Goal: Information Seeking & Learning: Learn about a topic

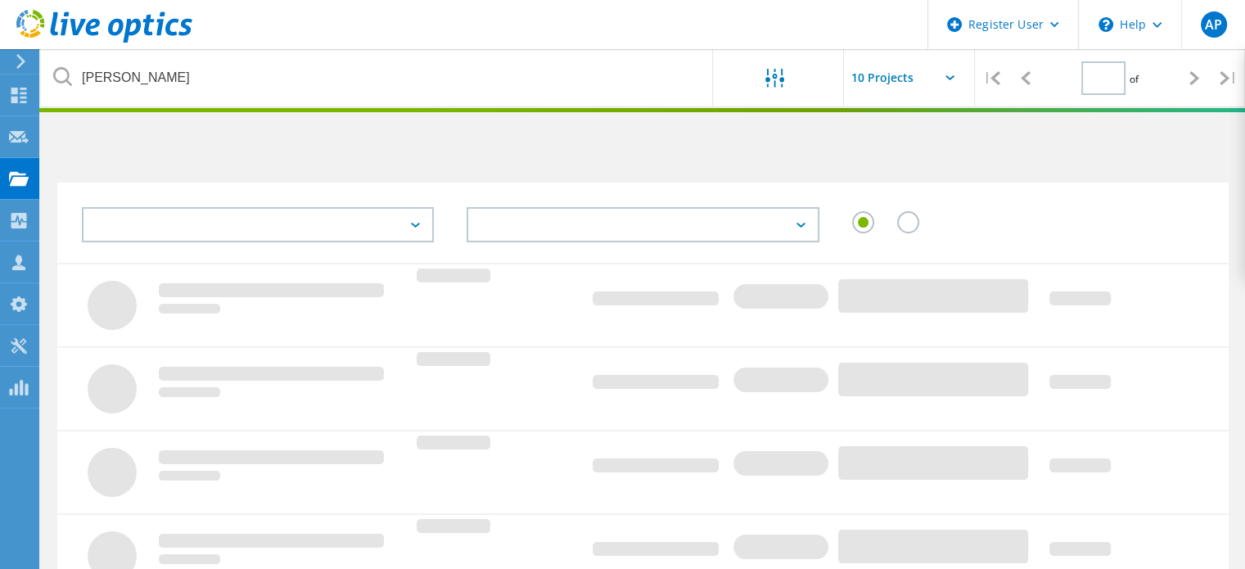
type input "1"
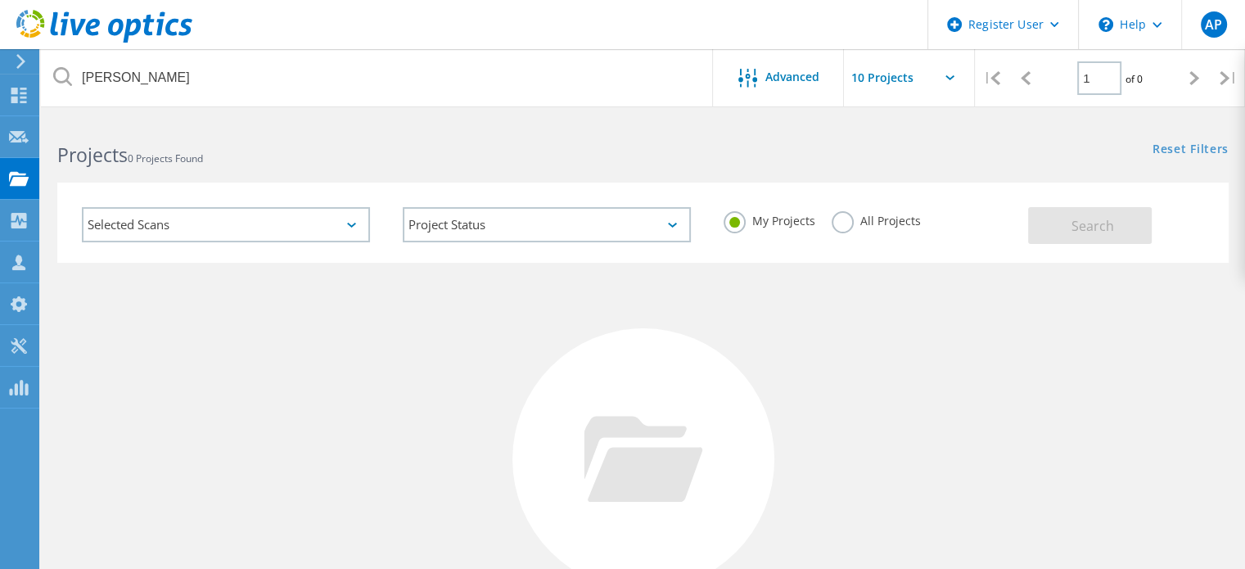
click at [876, 222] on label "All Projects" at bounding box center [876, 219] width 89 height 16
click at [0, 0] on input "All Projects" at bounding box center [0, 0] width 0 height 0
click at [1146, 243] on button "Search" at bounding box center [1090, 225] width 124 height 37
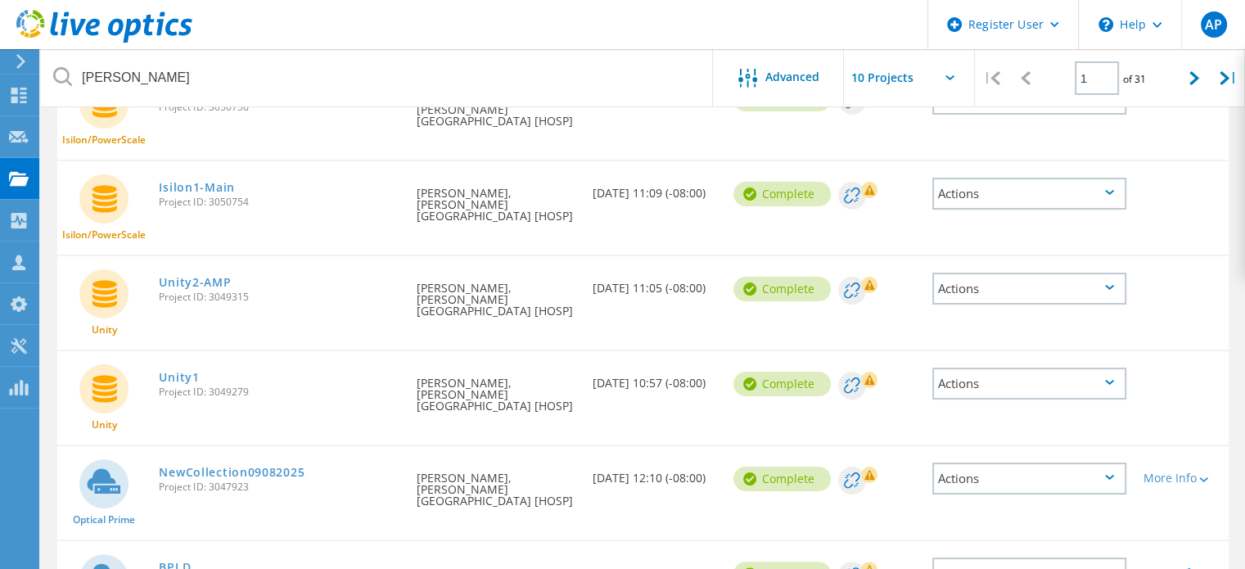
scroll to position [328, 0]
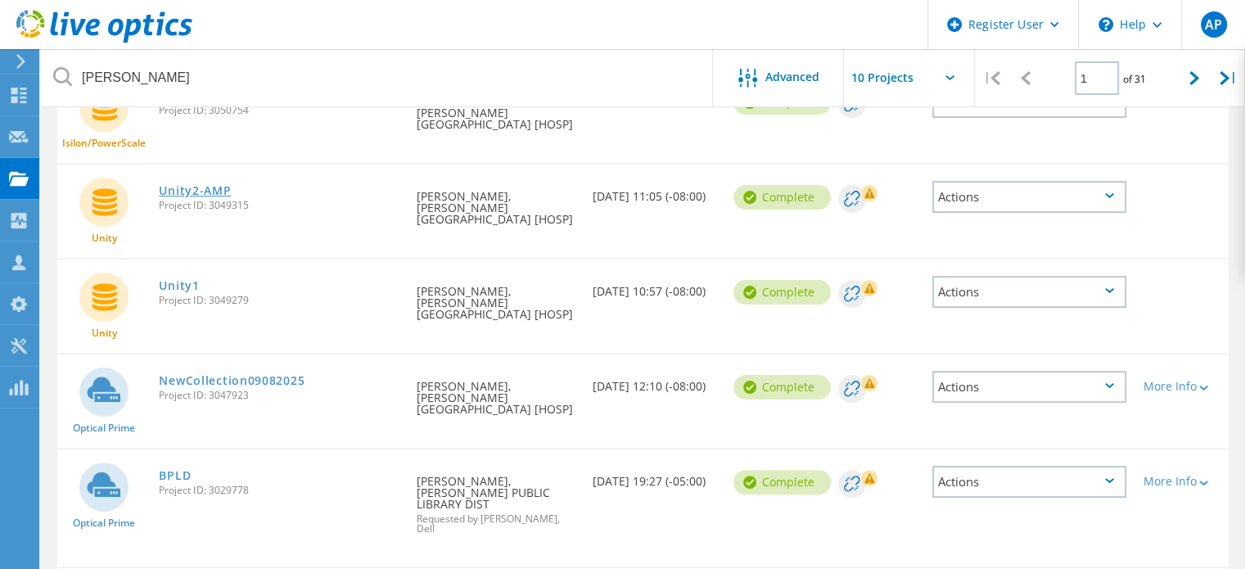
click at [202, 185] on link "Unity2-AMP" at bounding box center [195, 190] width 72 height 11
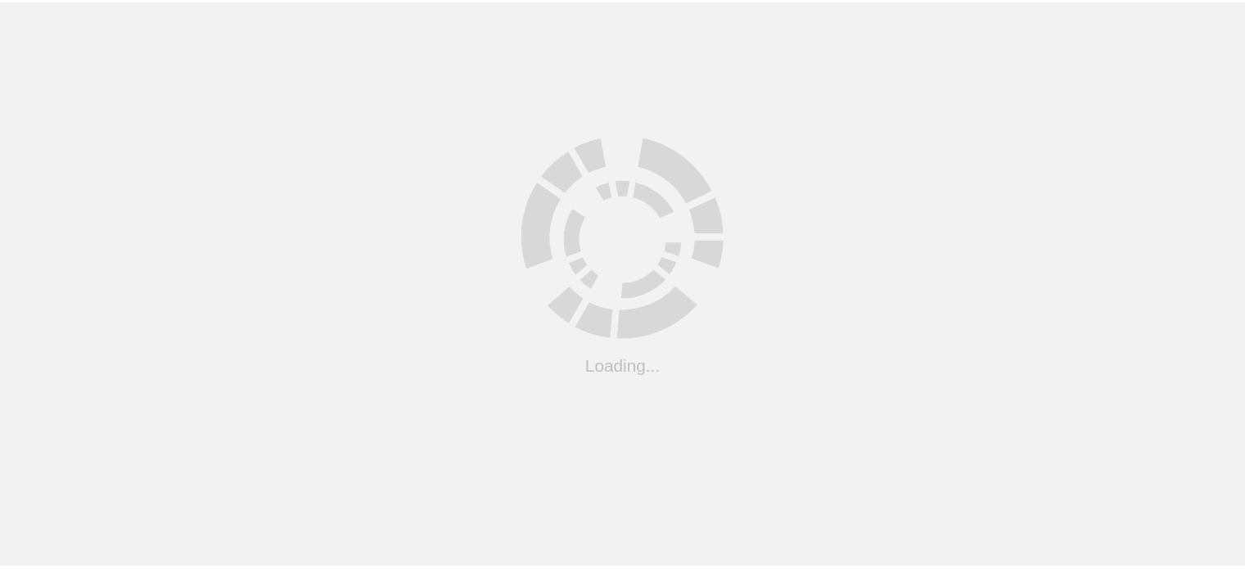
scroll to position [183, 0]
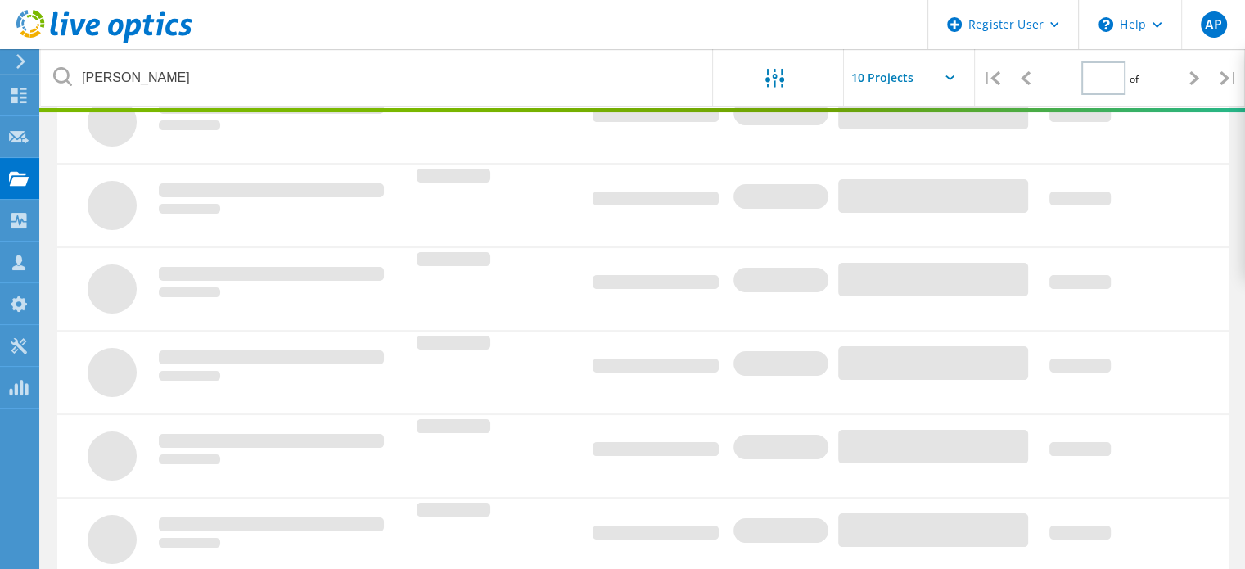
type input "1"
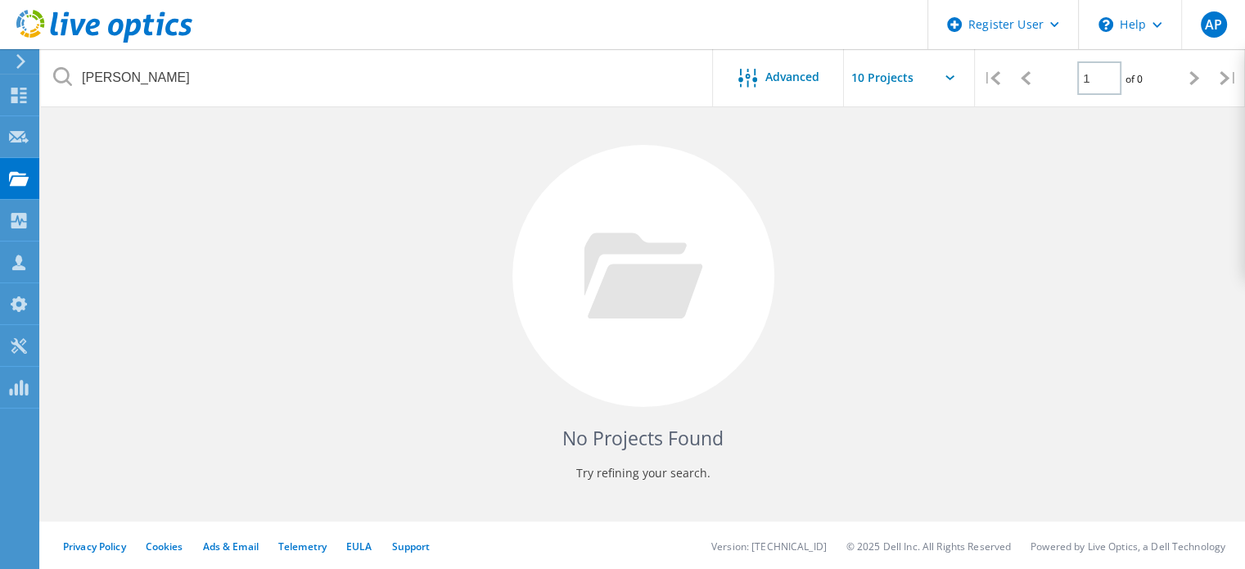
scroll to position [0, 0]
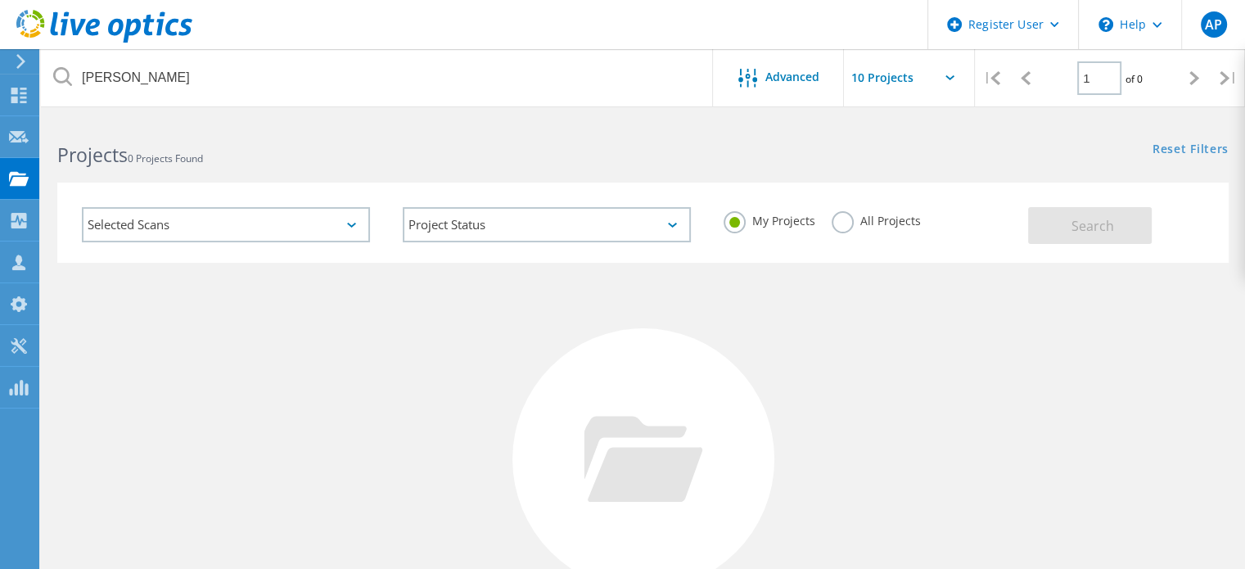
click at [862, 203] on div "My Projects All Projects" at bounding box center [867, 221] width 321 height 61
click at [863, 215] on label "All Projects" at bounding box center [876, 219] width 89 height 16
click at [0, 0] on input "All Projects" at bounding box center [0, 0] width 0 height 0
click at [1087, 220] on span "Search" at bounding box center [1093, 226] width 43 height 18
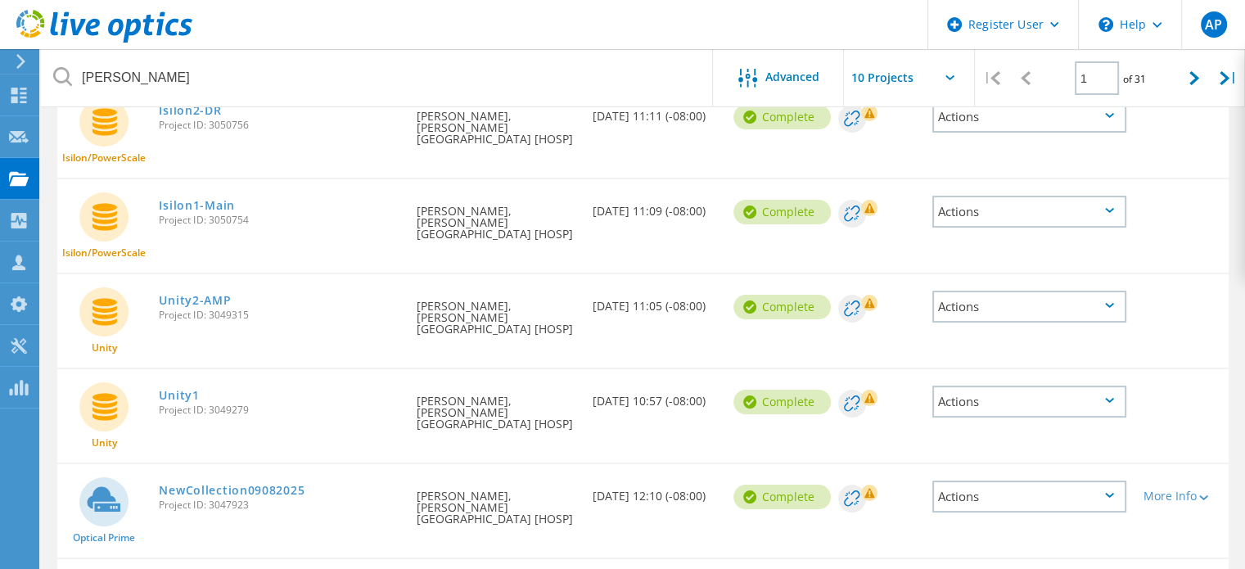
scroll to position [246, 0]
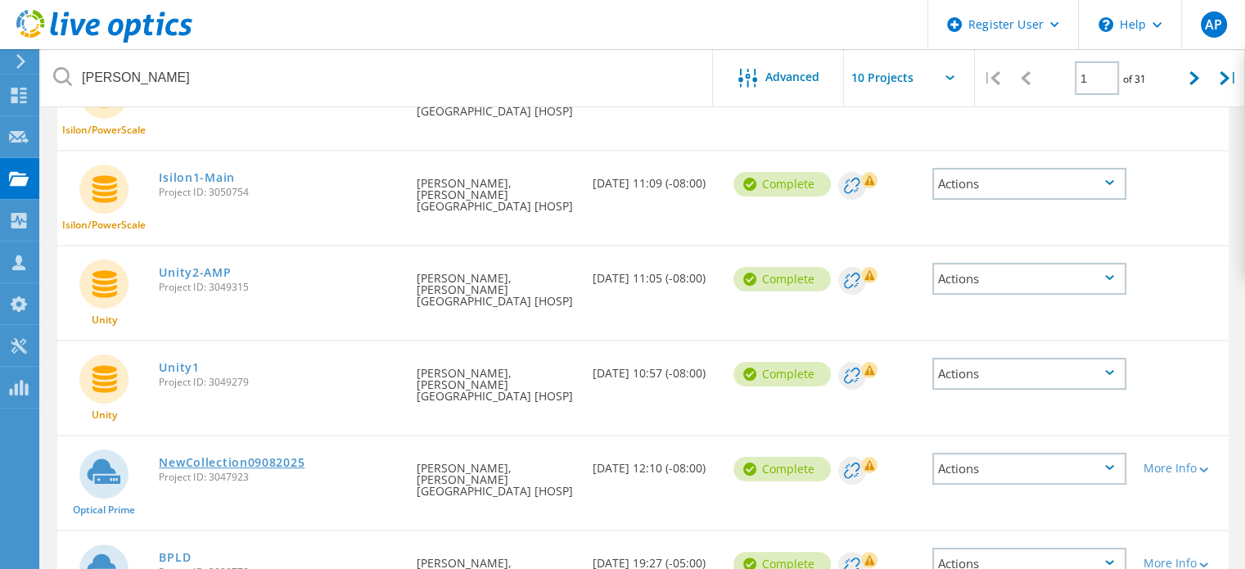
click at [233, 457] on link "NewCollection09082025" at bounding box center [232, 462] width 146 height 11
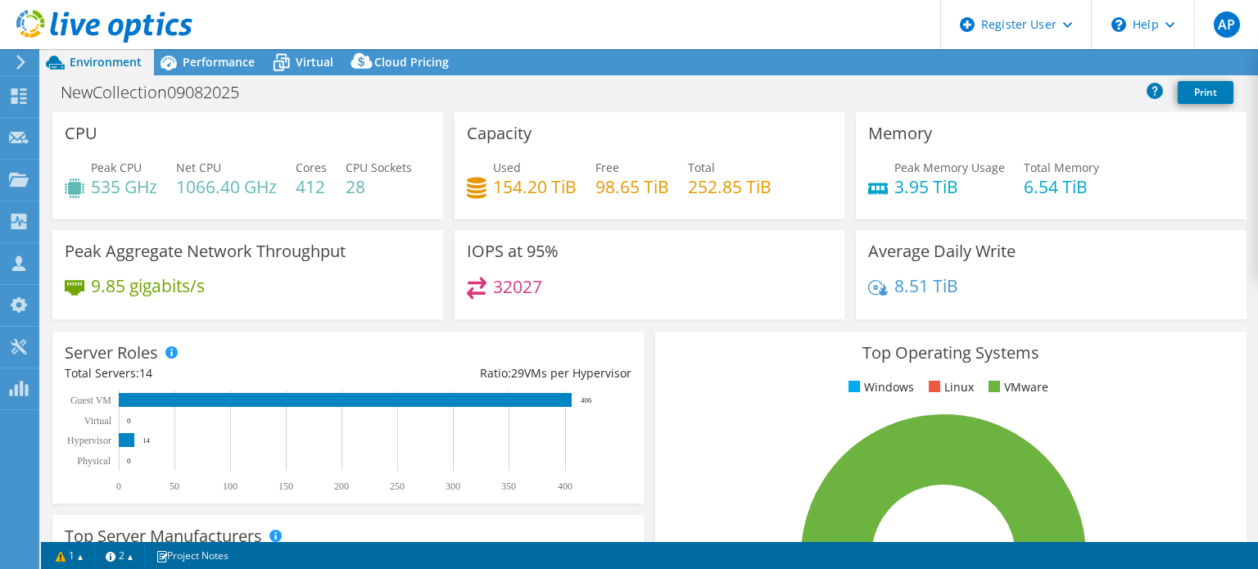
select select "USD"
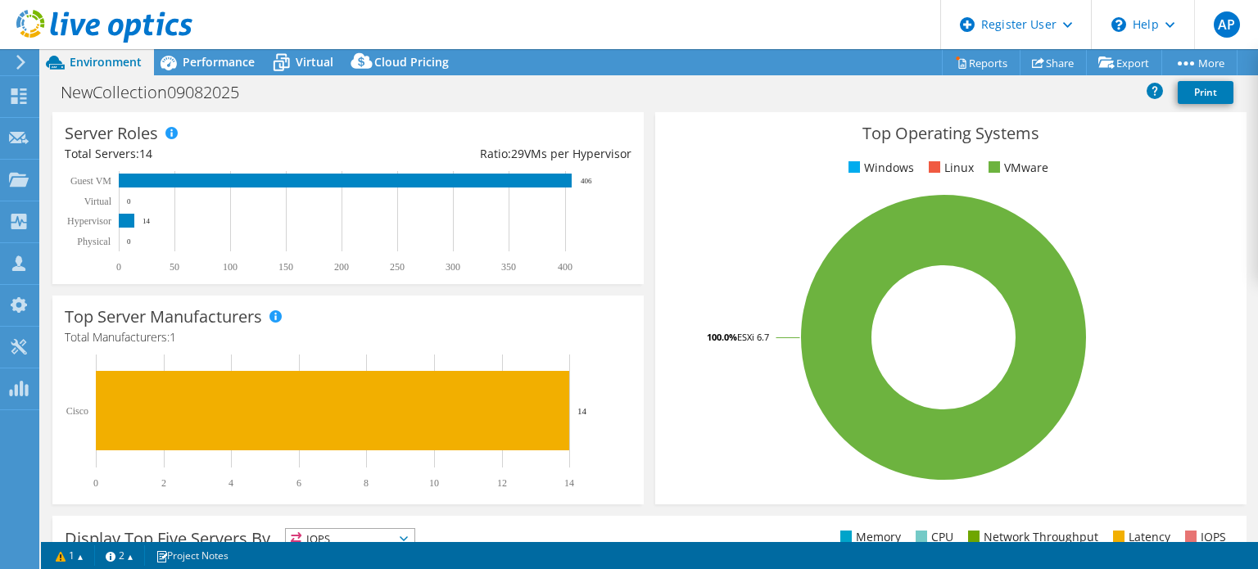
scroll to position [246, 0]
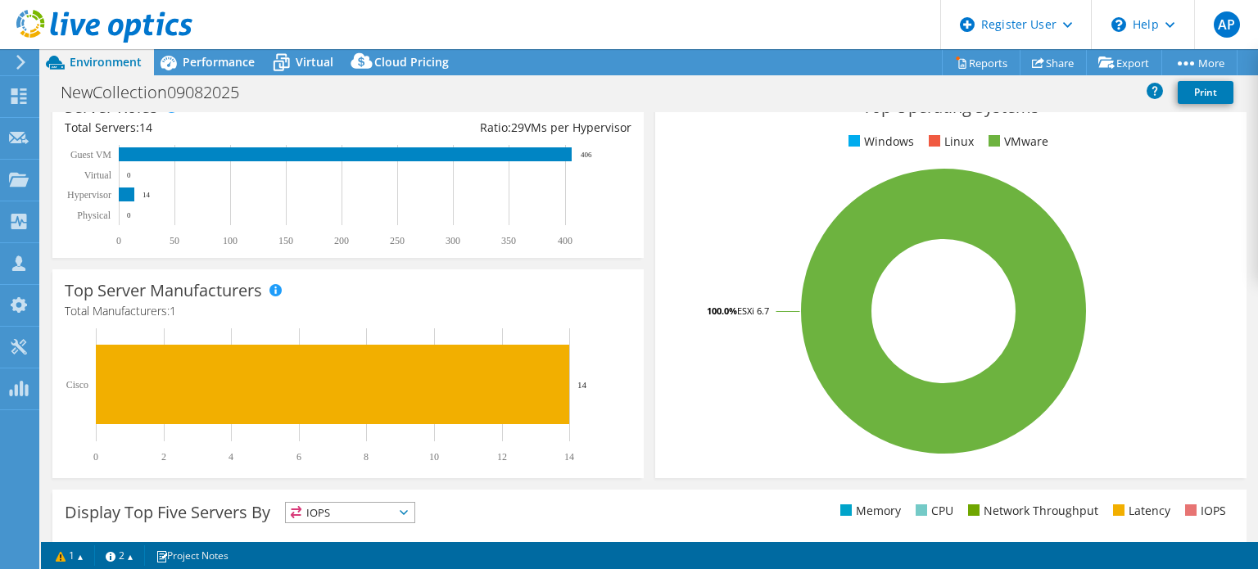
click at [179, 53] on div at bounding box center [96, 27] width 192 height 55
click at [185, 57] on span "Performance" at bounding box center [219, 62] width 72 height 16
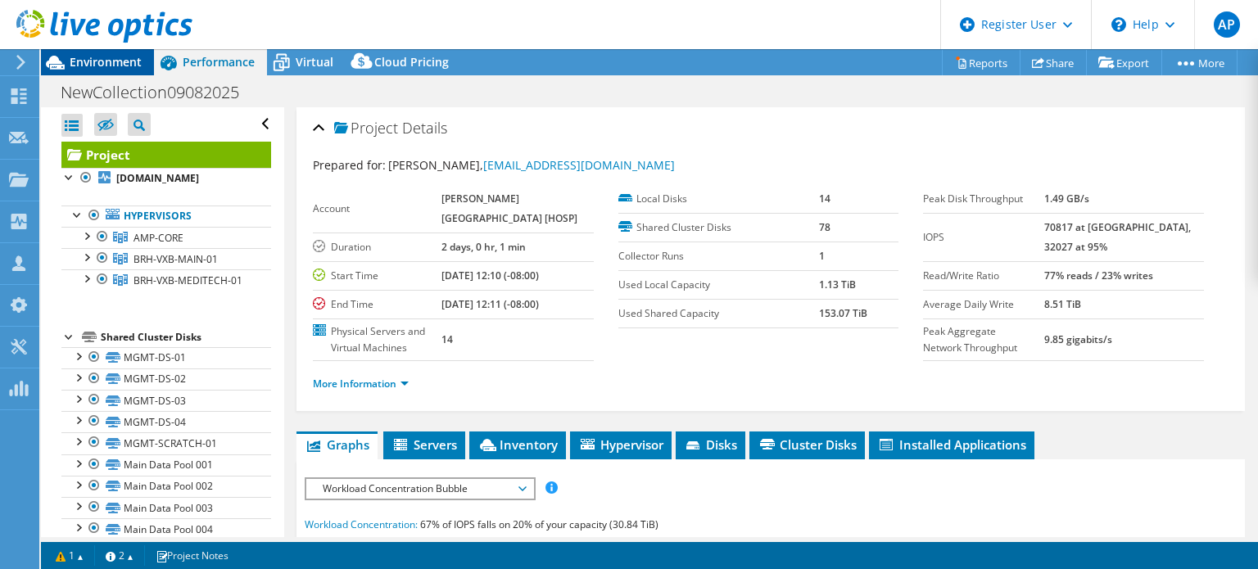
click at [138, 57] on span "Environment" at bounding box center [106, 62] width 72 height 16
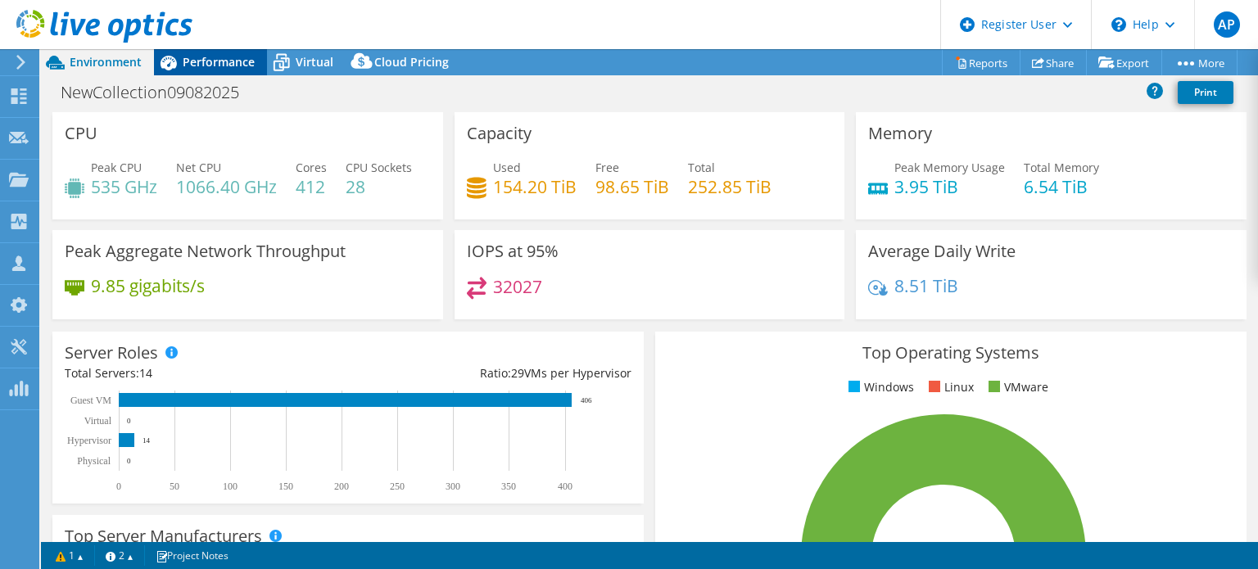
click at [191, 61] on span "Performance" at bounding box center [219, 62] width 72 height 16
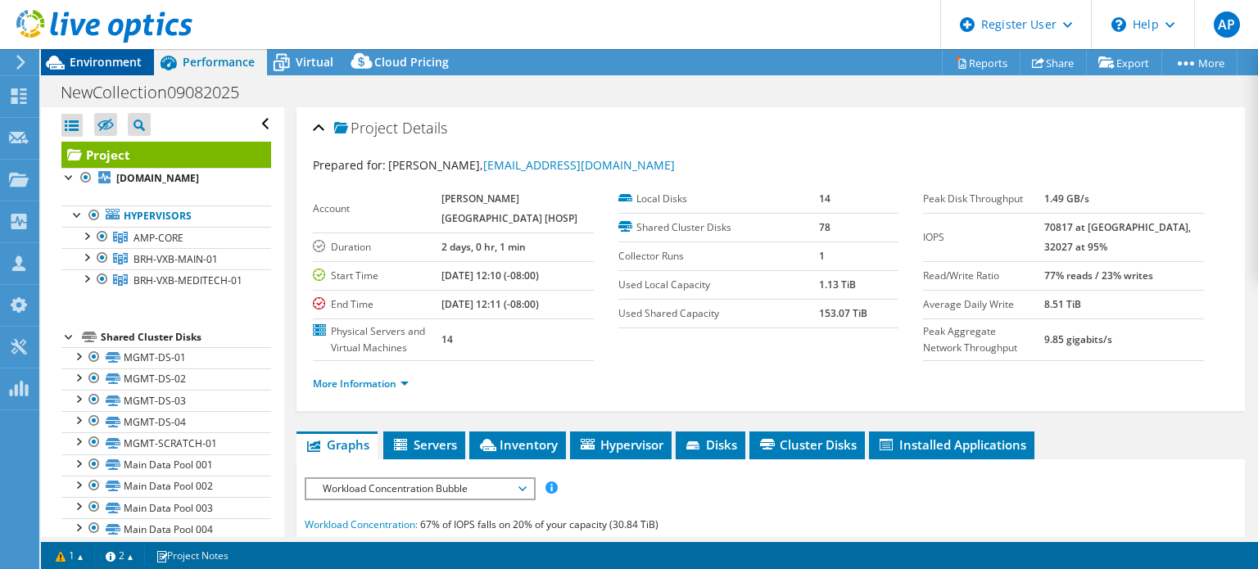
click at [121, 71] on div "Environment" at bounding box center [97, 62] width 113 height 26
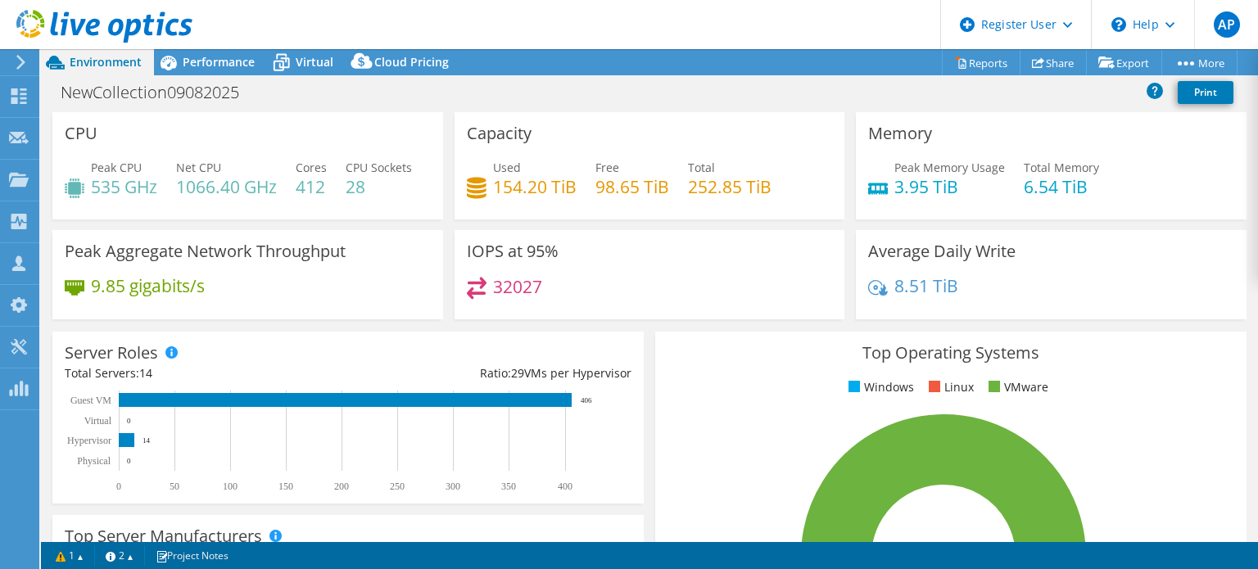
click at [511, 296] on h4 "32027" at bounding box center [517, 287] width 49 height 18
click at [644, 312] on div "32027" at bounding box center [650, 294] width 366 height 35
click at [207, 61] on span "Performance" at bounding box center [219, 62] width 72 height 16
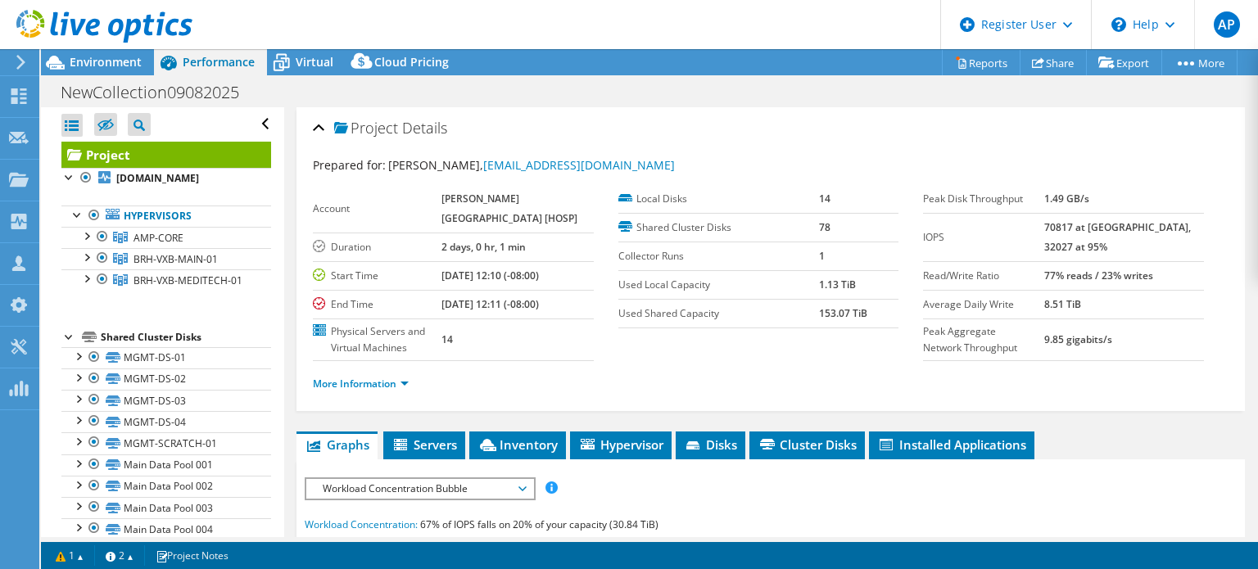
drag, startPoint x: 1071, startPoint y: 225, endPoint x: 1088, endPoint y: 255, distance: 34.8
click at [1088, 255] on tr "IOPS 70817 at Peak, 32027 at 95%" at bounding box center [1063, 237] width 281 height 48
click at [1137, 246] on td "70817 at Peak, 32027 at 95%" at bounding box center [1123, 237] width 159 height 48
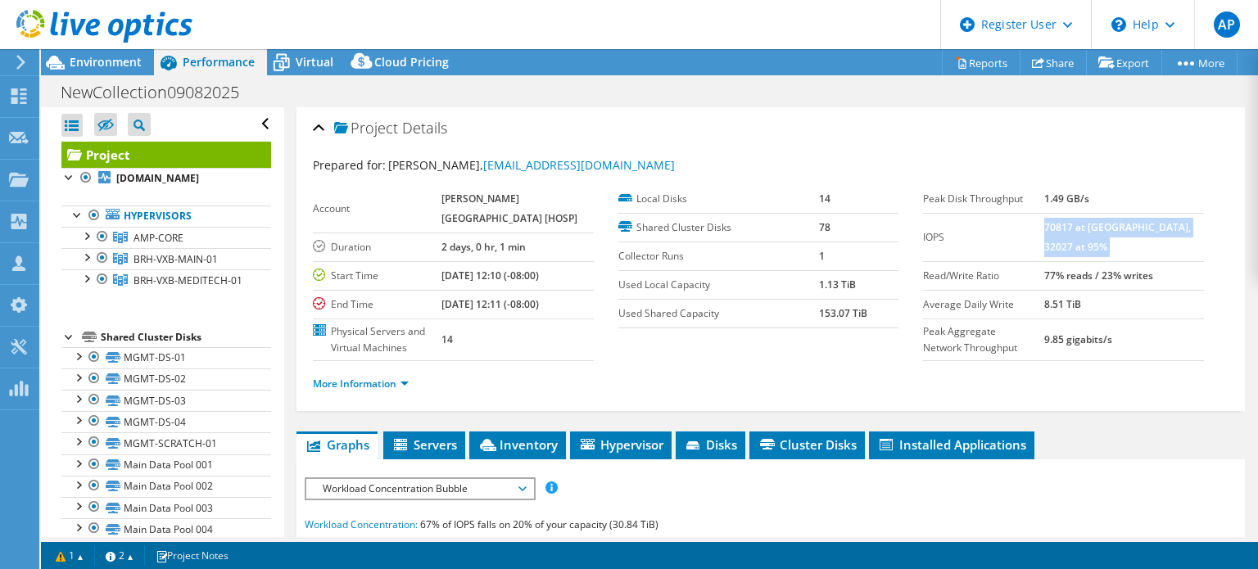
click at [1137, 246] on td "70817 at Peak, 32027 at 95%" at bounding box center [1123, 237] width 159 height 48
click at [364, 383] on link "More Information" at bounding box center [361, 384] width 96 height 14
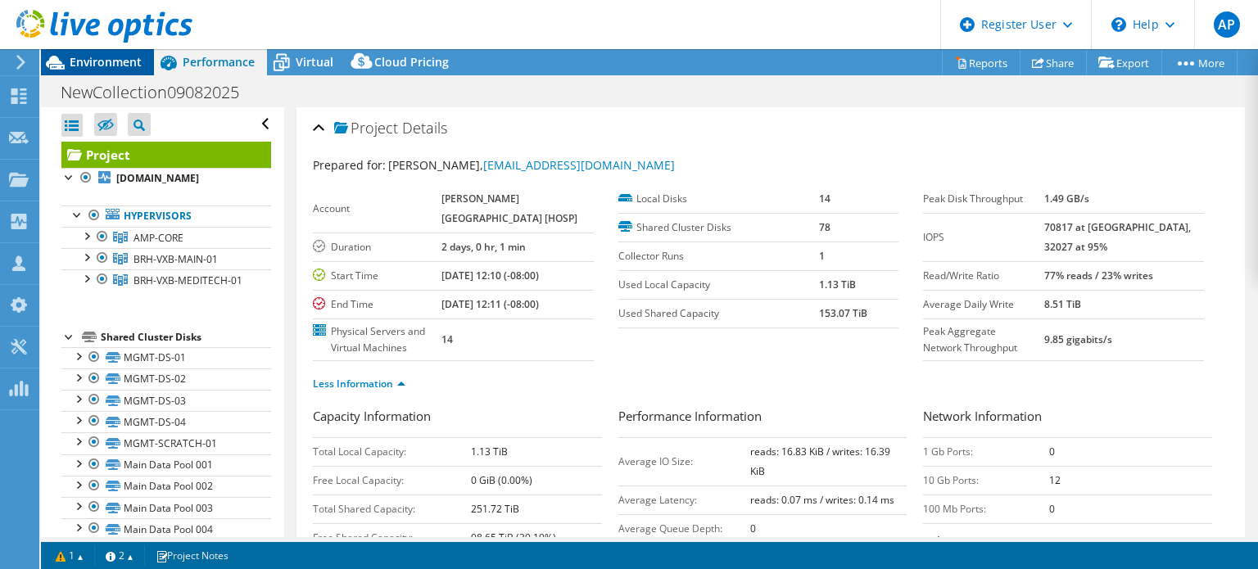
click at [103, 57] on span "Environment" at bounding box center [106, 62] width 72 height 16
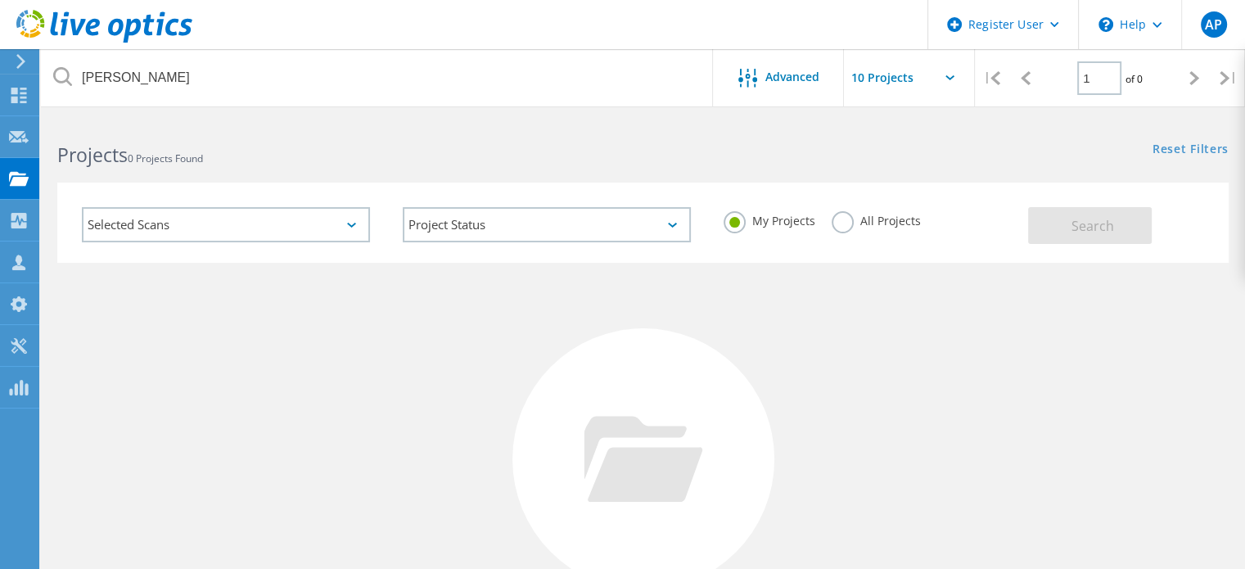
drag, startPoint x: 891, startPoint y: 217, endPoint x: 979, endPoint y: 217, distance: 87.6
click at [891, 217] on label "All Projects" at bounding box center [876, 219] width 89 height 16
click at [0, 0] on input "All Projects" at bounding box center [0, 0] width 0 height 0
click at [1052, 211] on button "Search" at bounding box center [1090, 225] width 124 height 37
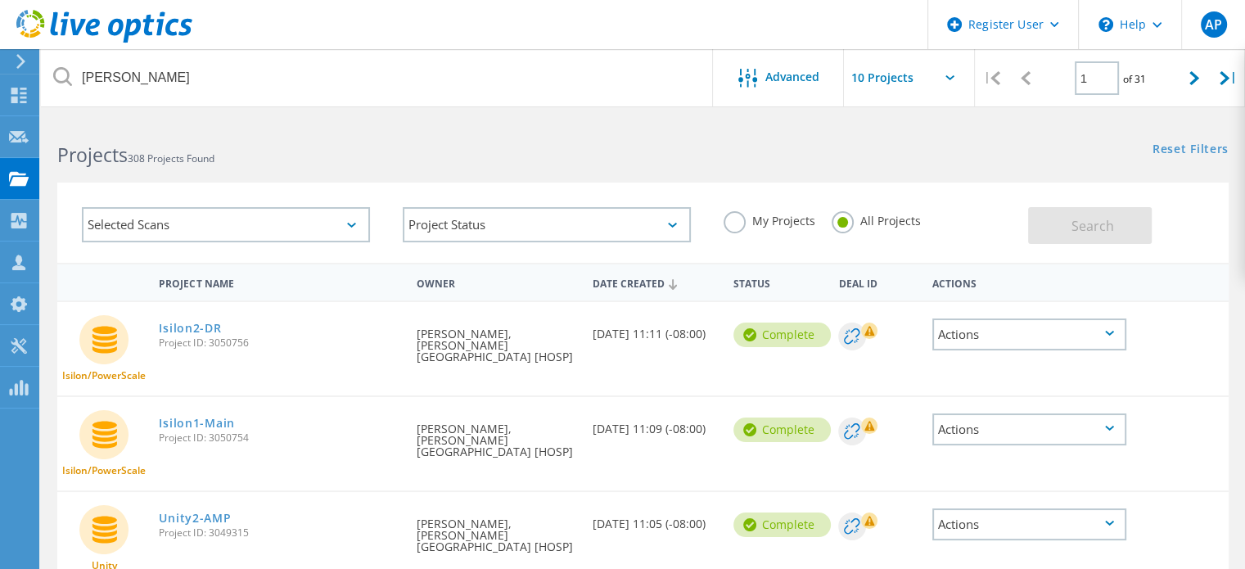
click at [870, 418] on rect at bounding box center [869, 426] width 16 height 16
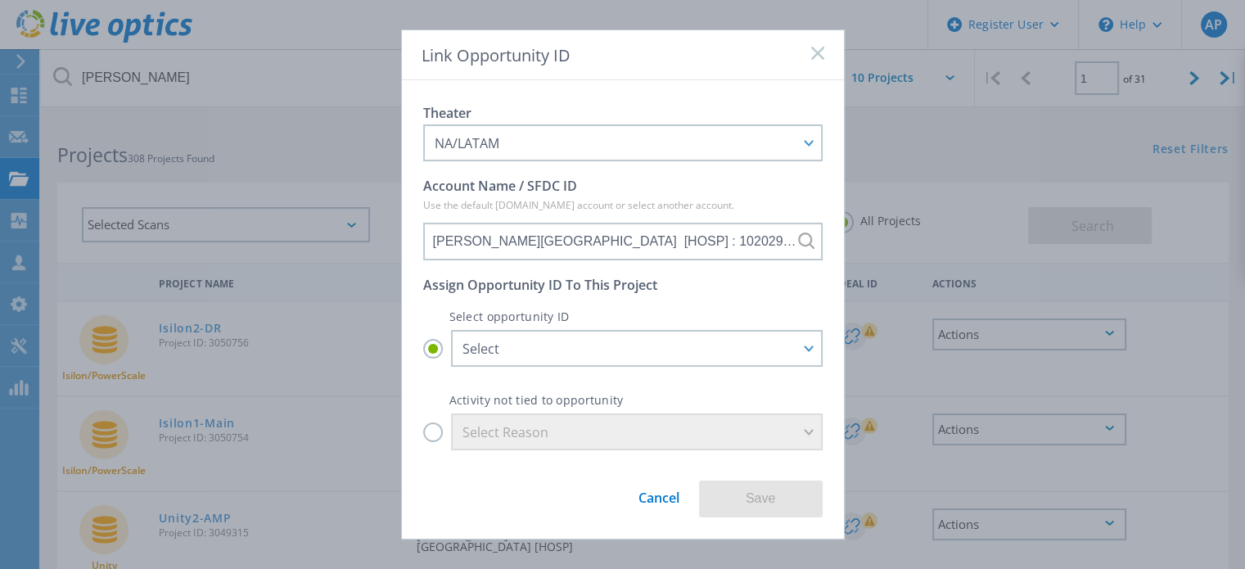
click at [661, 498] on link "Cancel" at bounding box center [659, 492] width 41 height 30
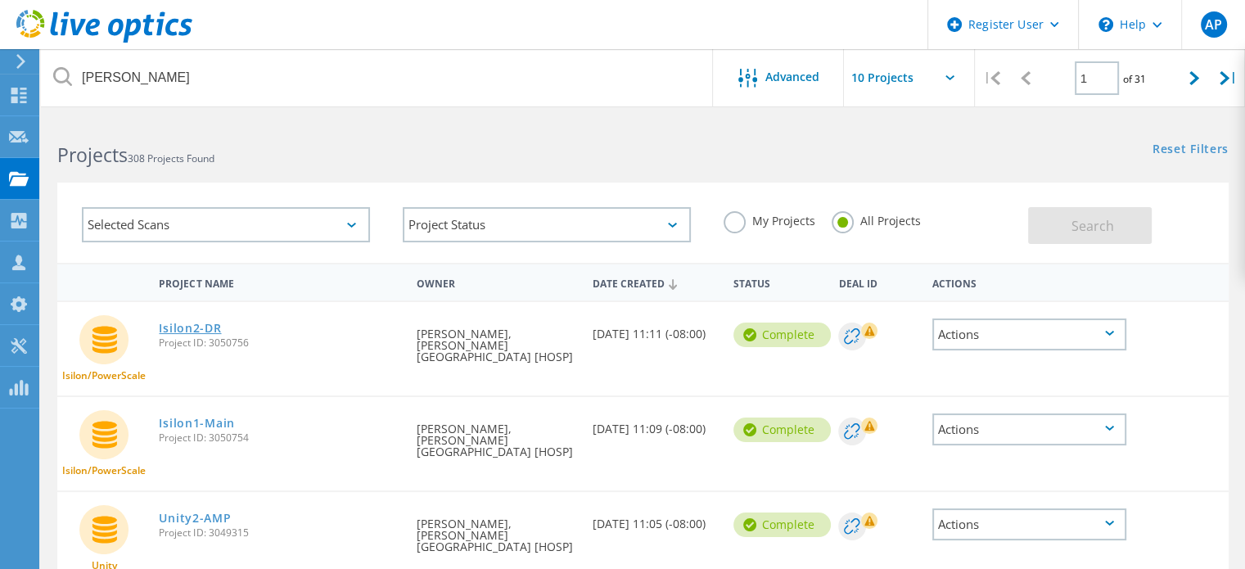
click at [188, 324] on link "Isilon2-DR" at bounding box center [190, 328] width 62 height 11
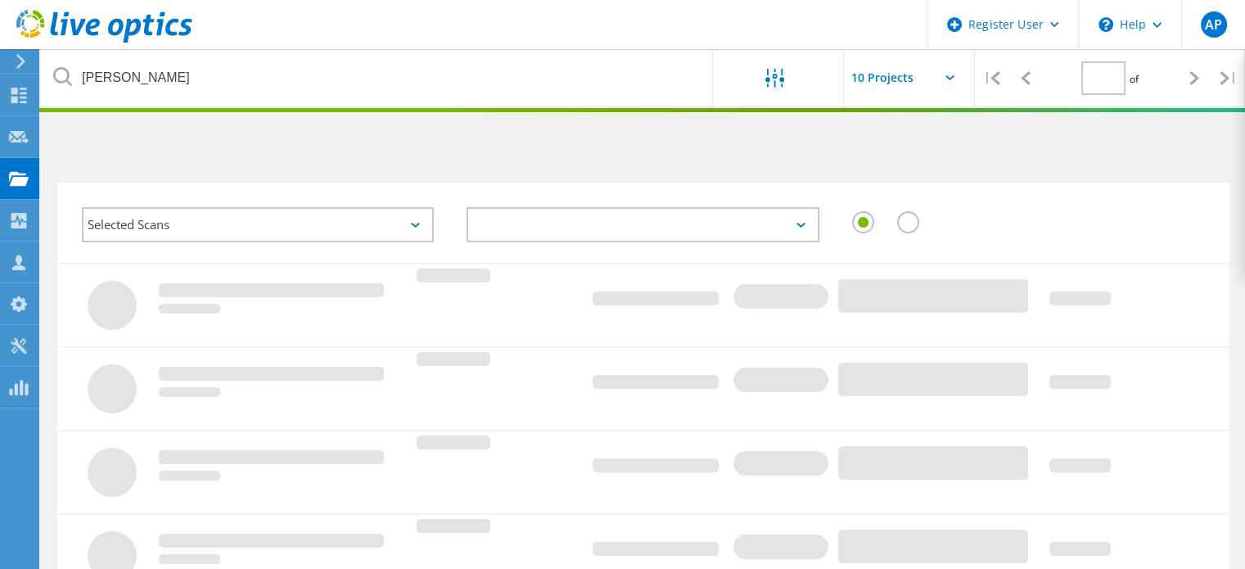
type input "1"
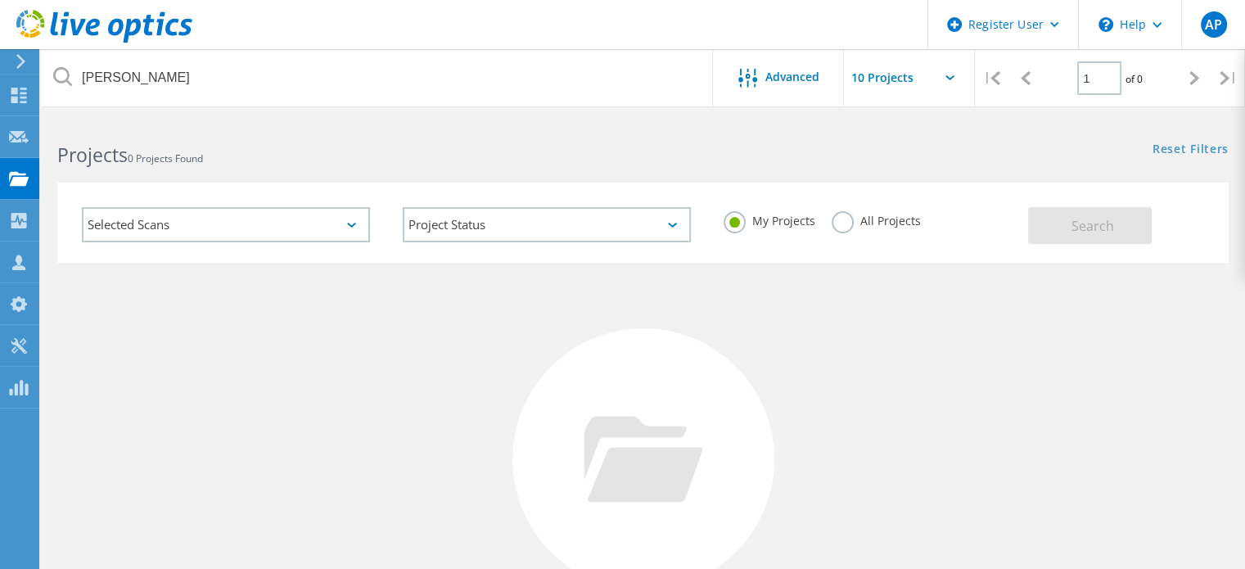
click at [913, 225] on label "All Projects" at bounding box center [876, 219] width 89 height 16
click at [0, 0] on input "All Projects" at bounding box center [0, 0] width 0 height 0
click at [1101, 224] on span "Search" at bounding box center [1093, 226] width 43 height 18
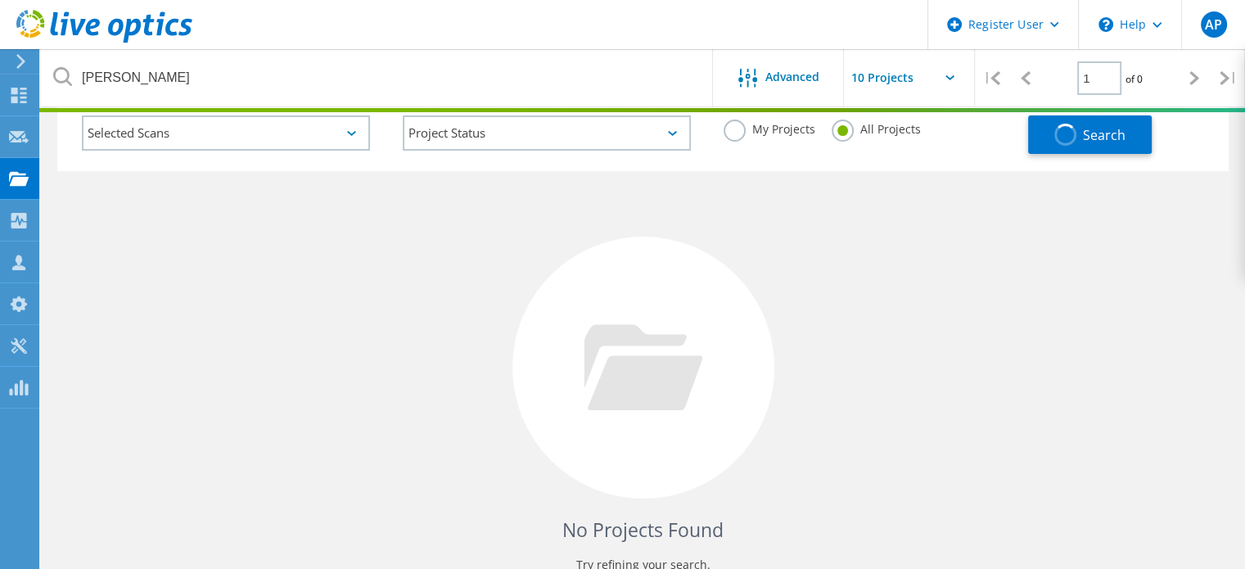
scroll to position [183, 0]
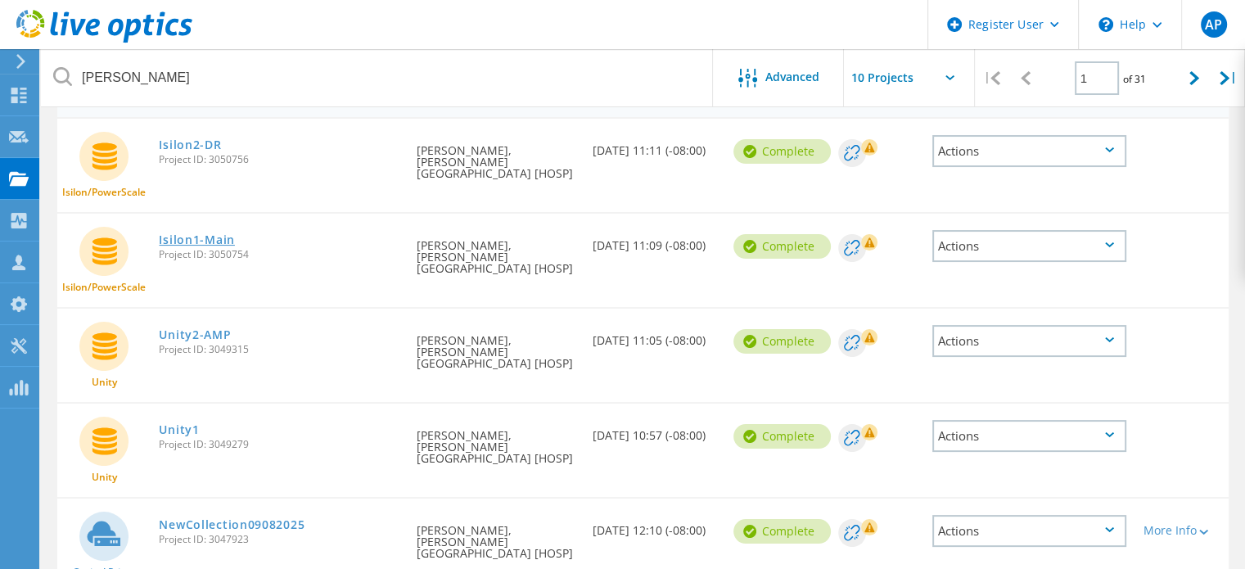
click at [210, 234] on link "Isilon1-Main" at bounding box center [196, 239] width 75 height 11
